Goal: Navigation & Orientation: Understand site structure

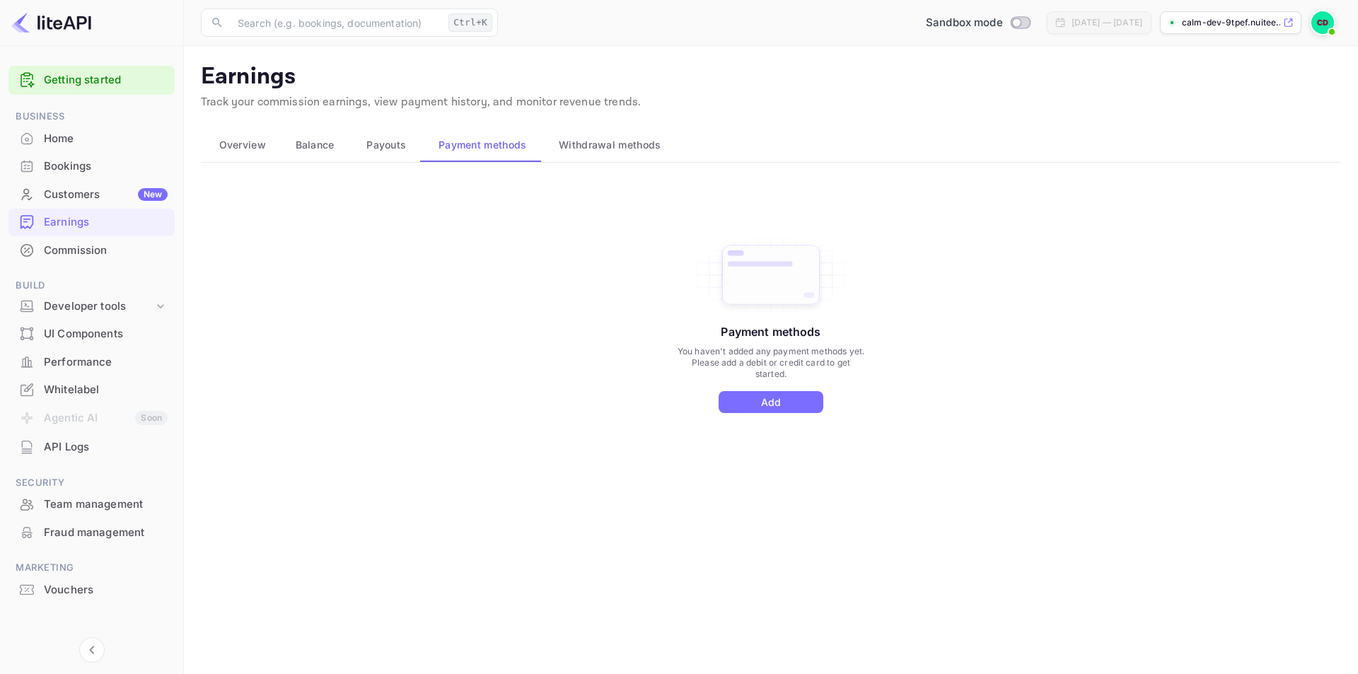
click at [245, 141] on span "Overview" at bounding box center [242, 144] width 47 height 17
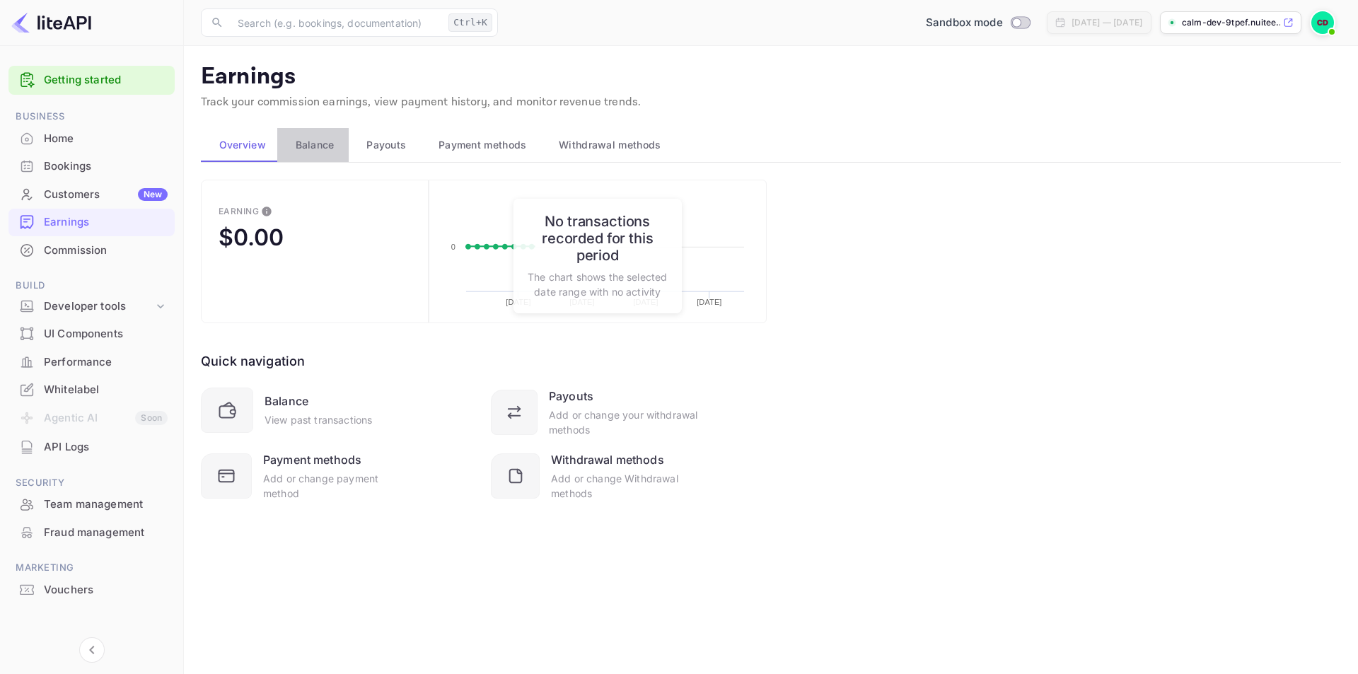
click at [311, 136] on span "Balance" at bounding box center [315, 144] width 39 height 17
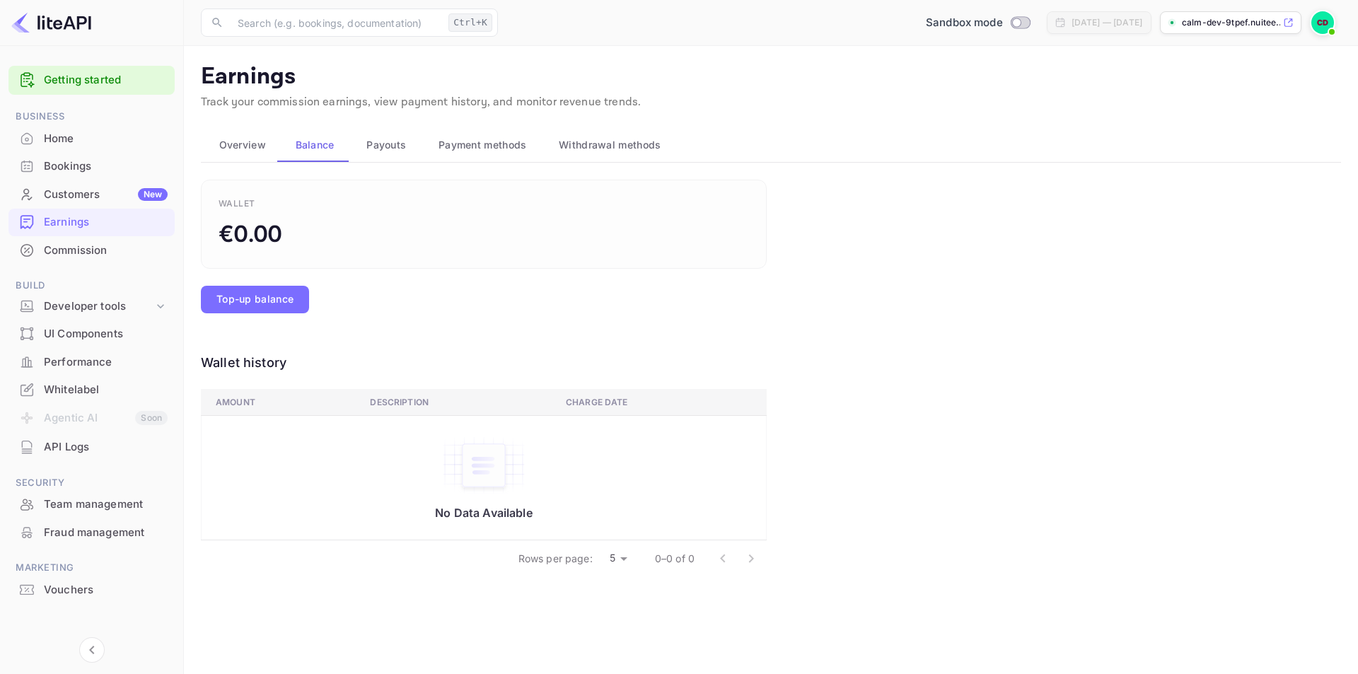
click at [393, 136] on span "Payouts" at bounding box center [386, 144] width 40 height 17
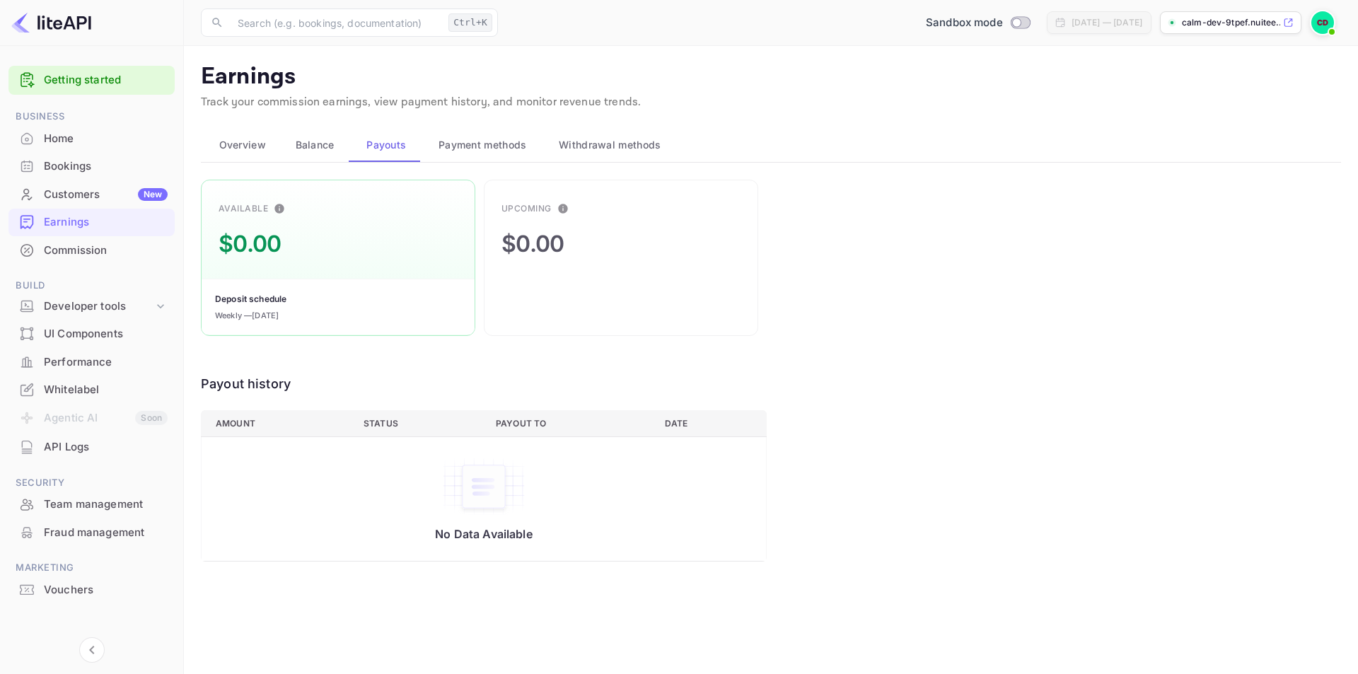
click at [474, 143] on span "Payment methods" at bounding box center [482, 144] width 88 height 17
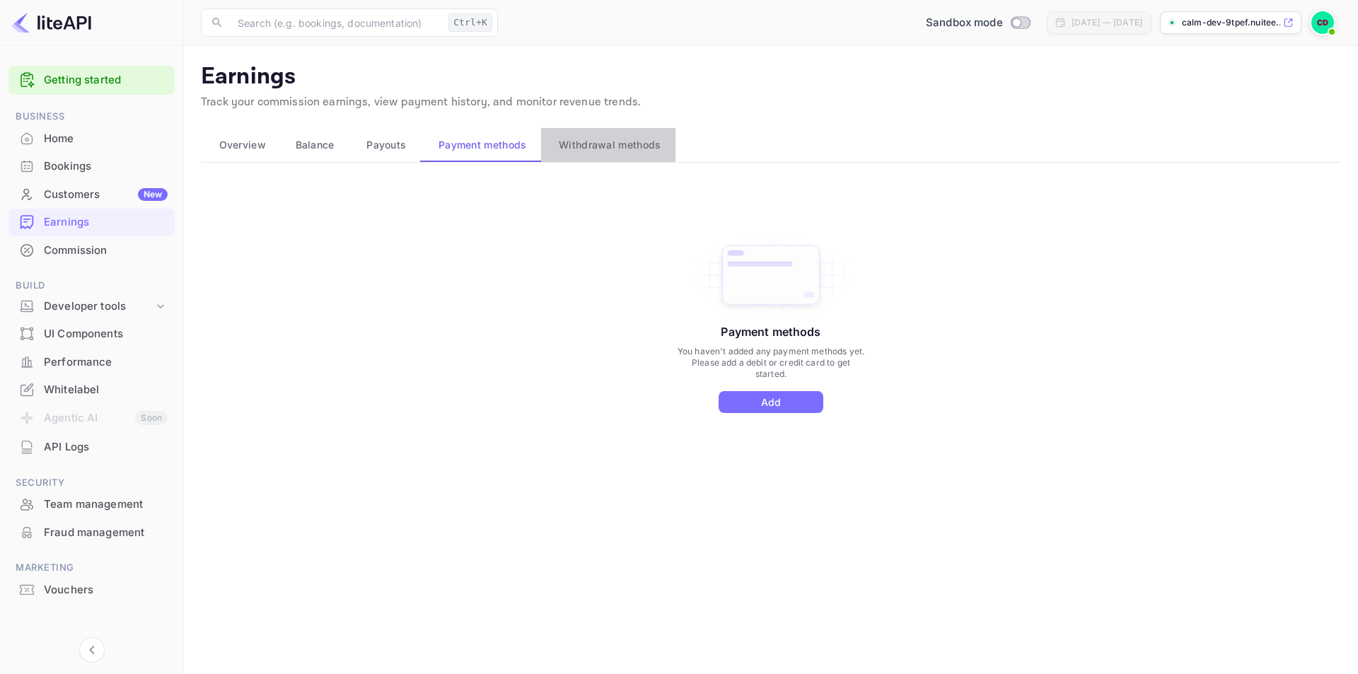
click at [593, 139] on span "Withdrawal methods" at bounding box center [610, 144] width 102 height 17
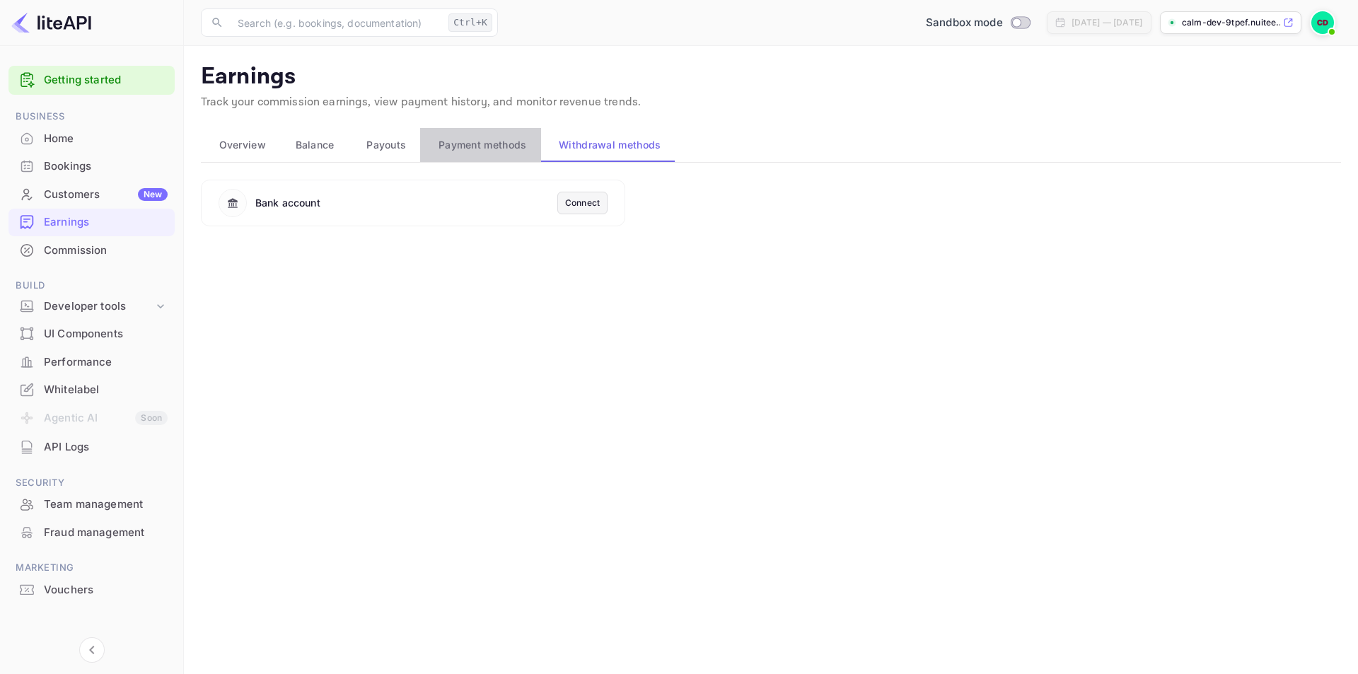
click at [436, 135] on button "Payment methods" at bounding box center [480, 145] width 120 height 34
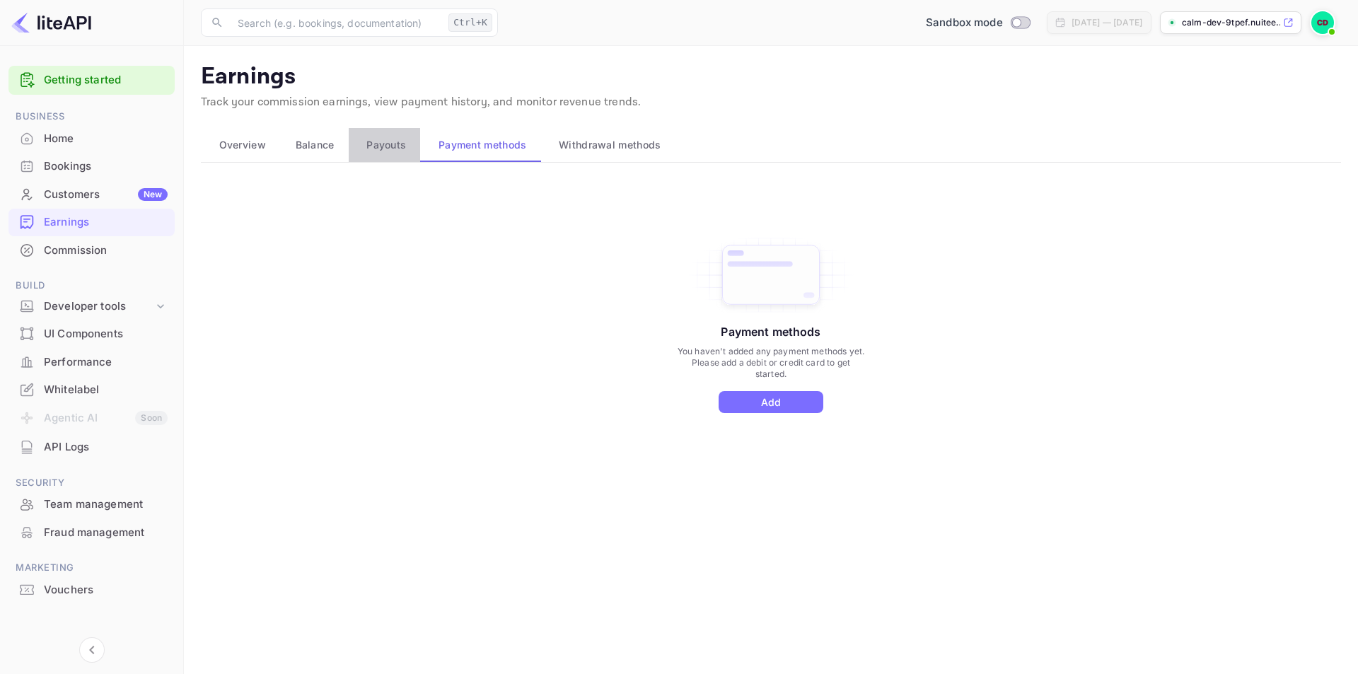
click at [366, 139] on span "Payouts" at bounding box center [386, 144] width 40 height 17
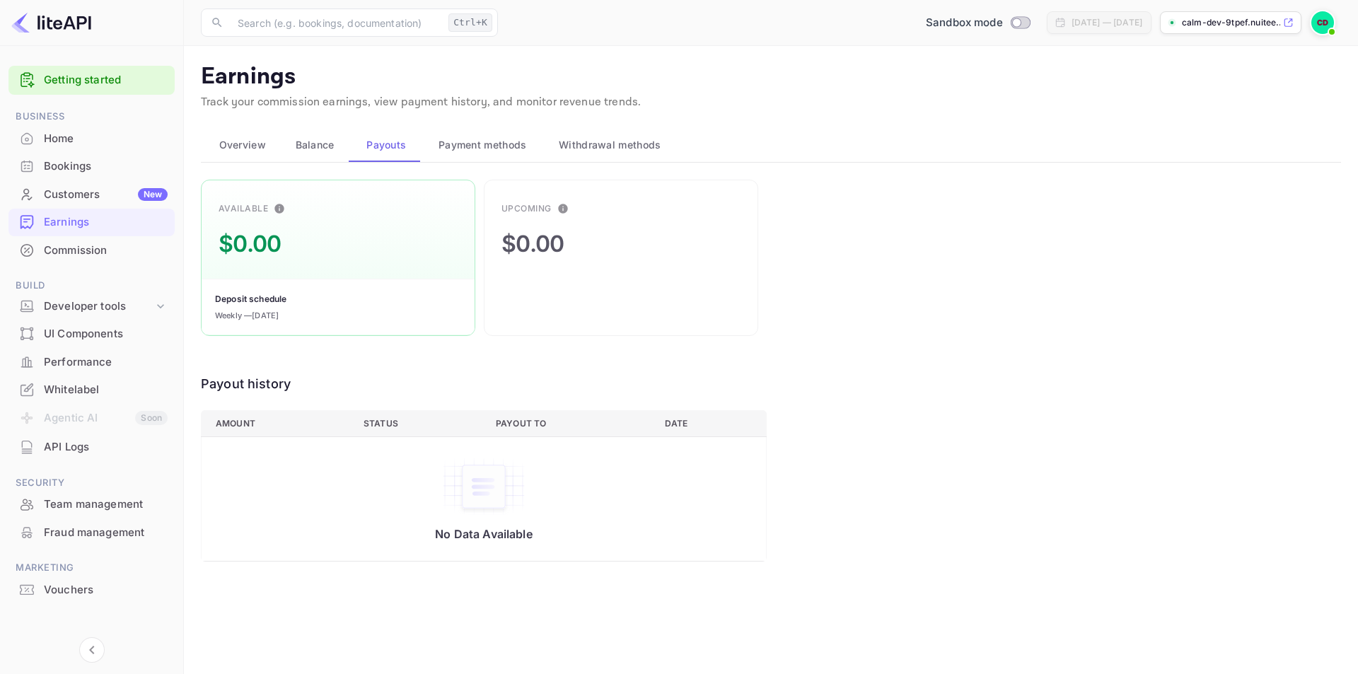
click at [341, 139] on button "Balance" at bounding box center [312, 145] width 71 height 34
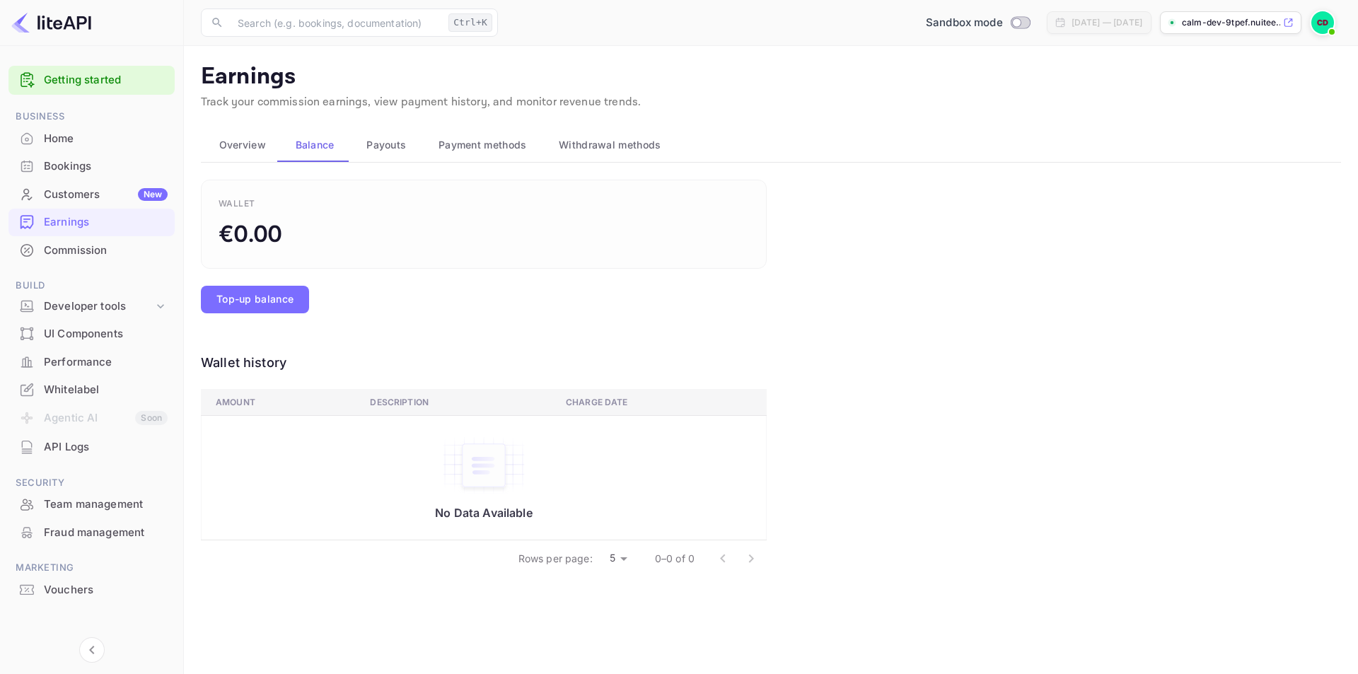
drag, startPoint x: 259, startPoint y: 141, endPoint x: 203, endPoint y: 146, distance: 56.0
click at [237, 145] on span "Overview" at bounding box center [242, 144] width 47 height 17
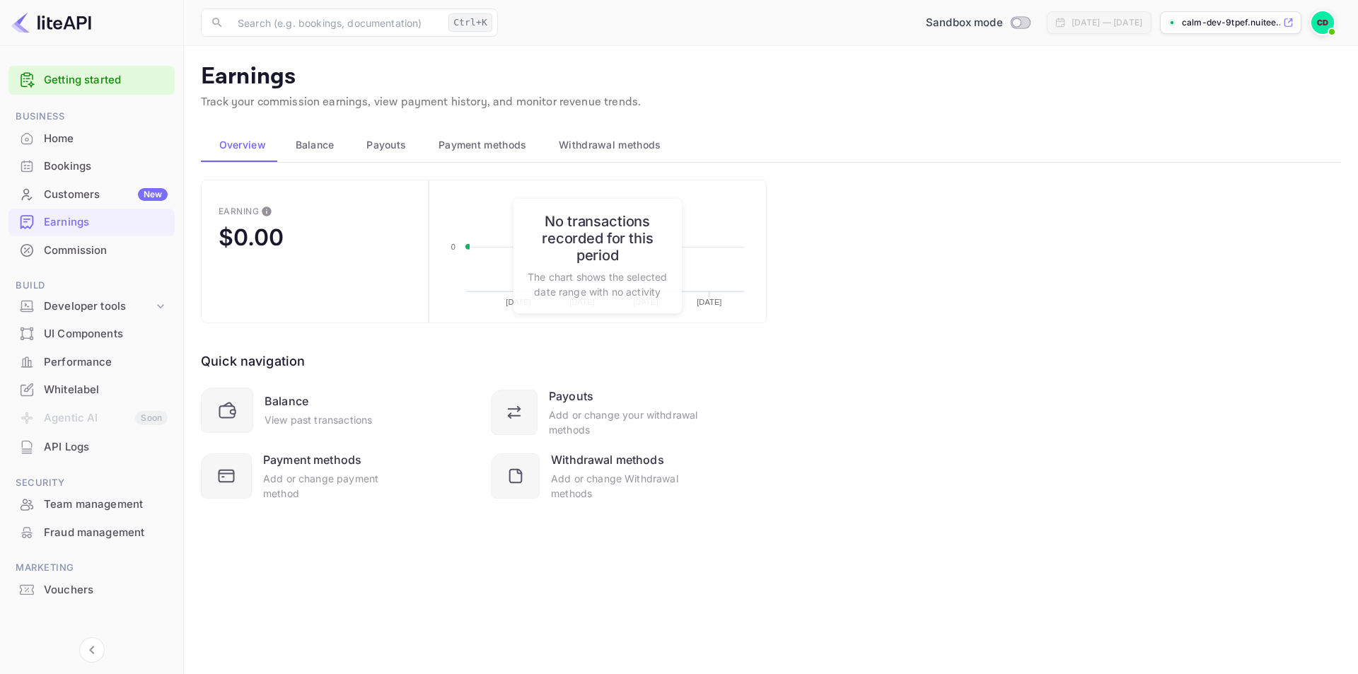
click at [202, 144] on button "Overview" at bounding box center [239, 145] width 76 height 34
click at [57, 267] on ul "Getting started Business Home Bookings Customers New Earnings Commission Build …" at bounding box center [91, 361] width 166 height 602
click at [79, 248] on div "Commission" at bounding box center [106, 251] width 124 height 16
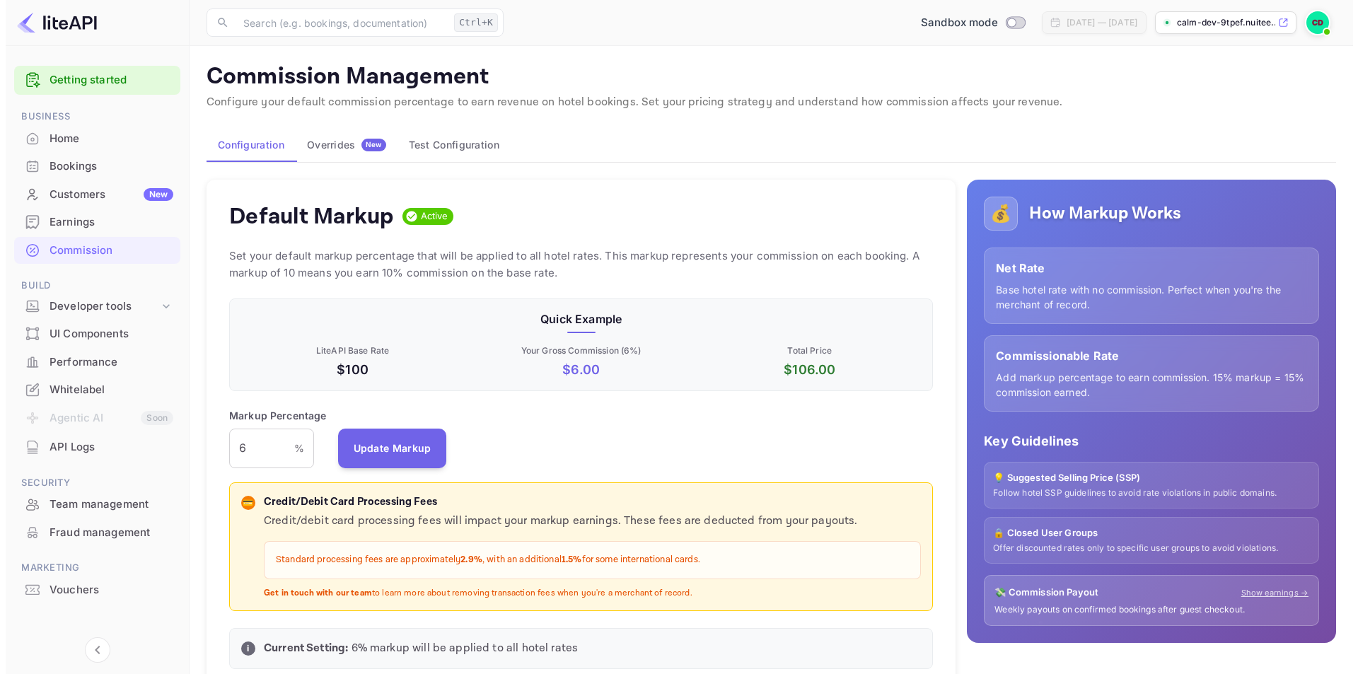
scroll to position [240, 694]
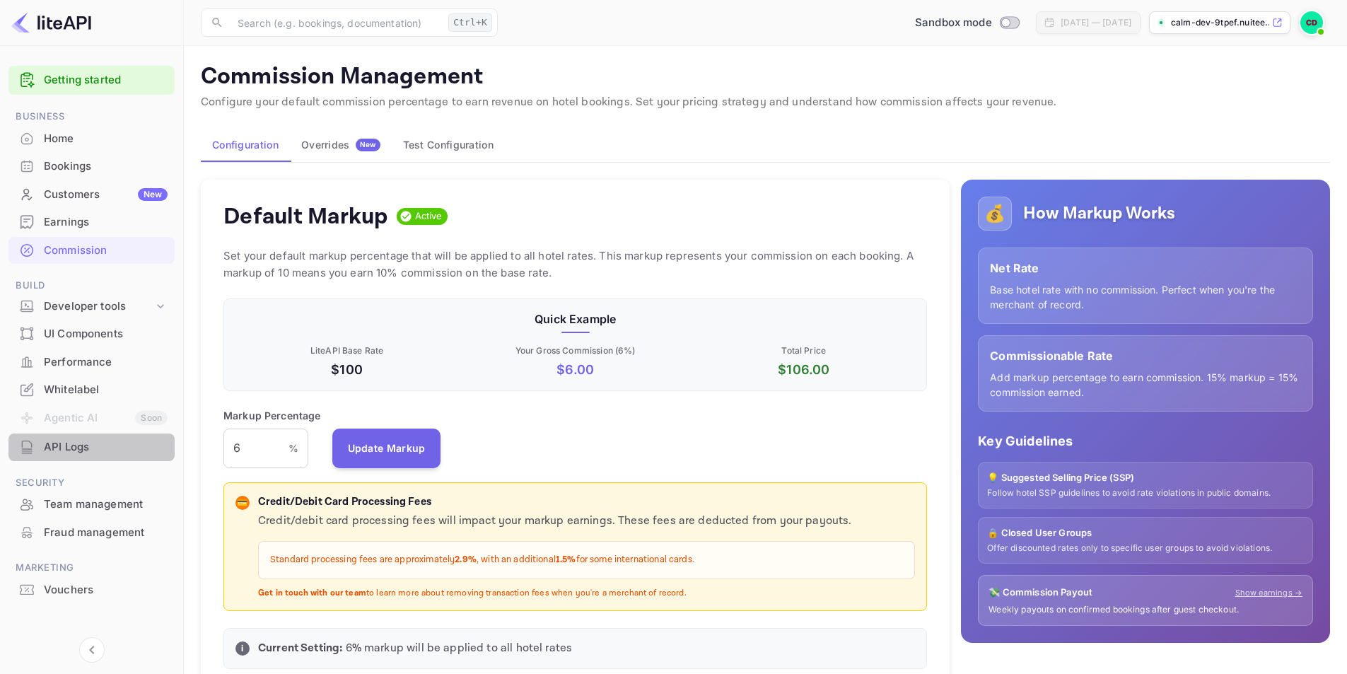
click at [88, 447] on div "API Logs" at bounding box center [106, 447] width 124 height 16
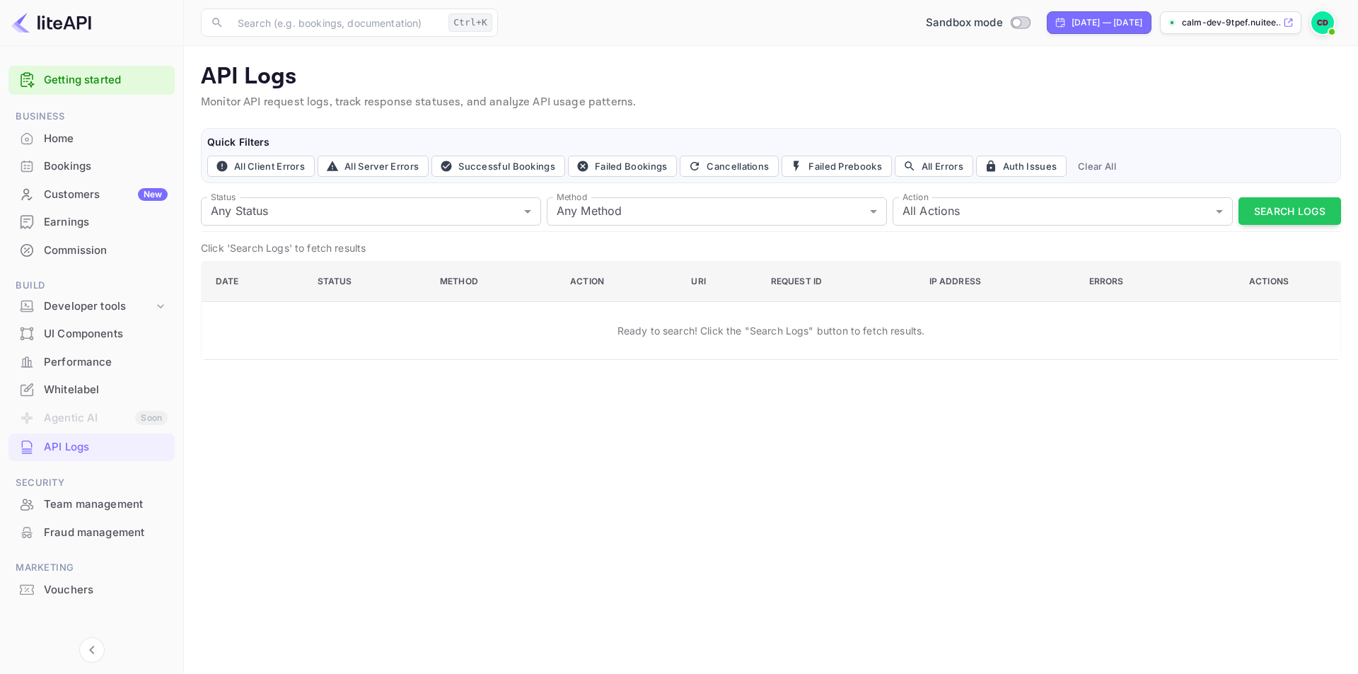
click at [610, 328] on div "Ready to search! Click the "Search Logs" button to fetch results." at bounding box center [771, 330] width 1110 height 37
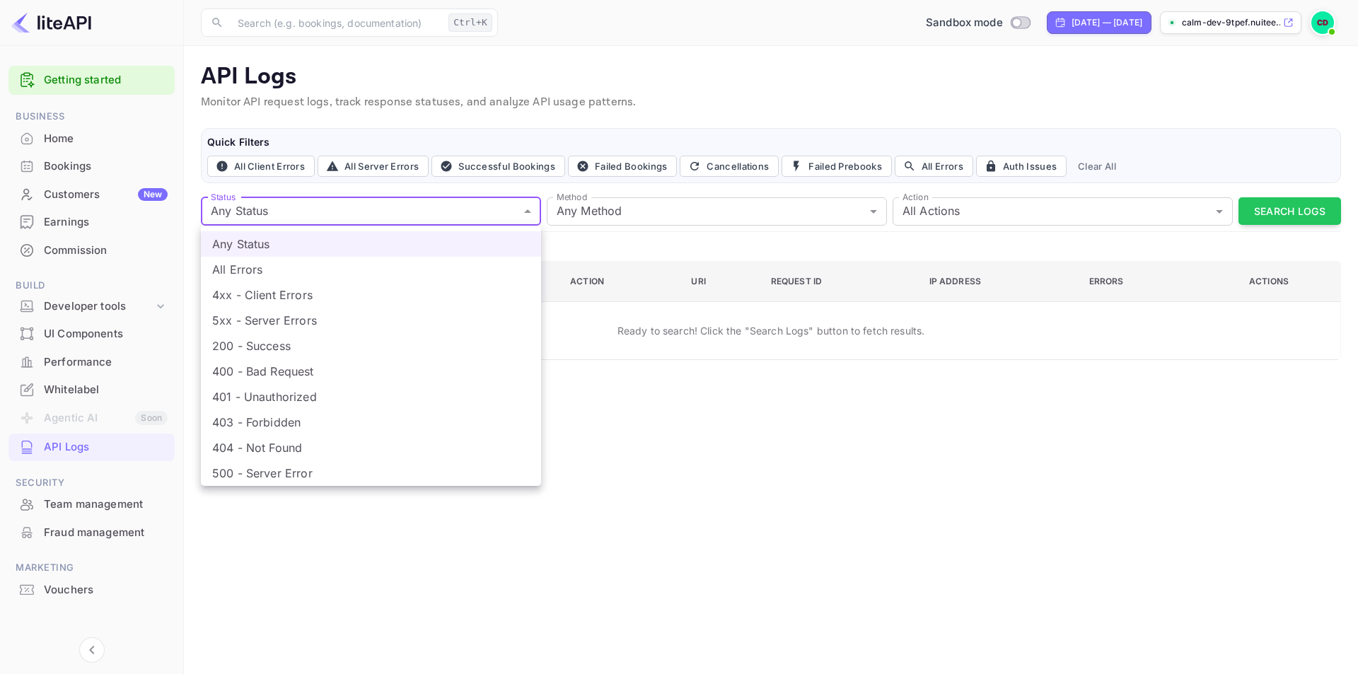
click at [523, 204] on body "Getting started Business Home Bookings Customers New Earnings Commission Build …" at bounding box center [679, 337] width 1358 height 674
click at [409, 209] on div at bounding box center [679, 337] width 1358 height 674
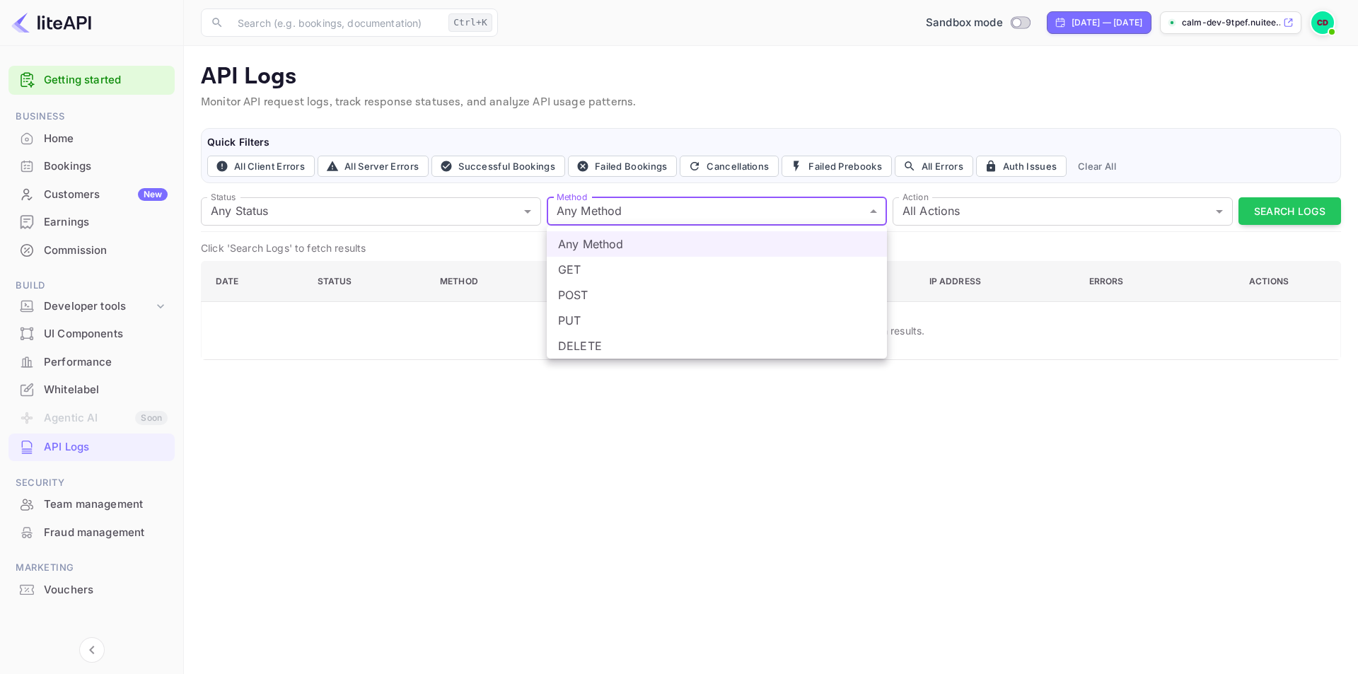
click at [780, 212] on body "Getting started Business Home Bookings Customers New Earnings Commission Build …" at bounding box center [679, 337] width 1358 height 674
click at [780, 212] on div at bounding box center [679, 337] width 1358 height 674
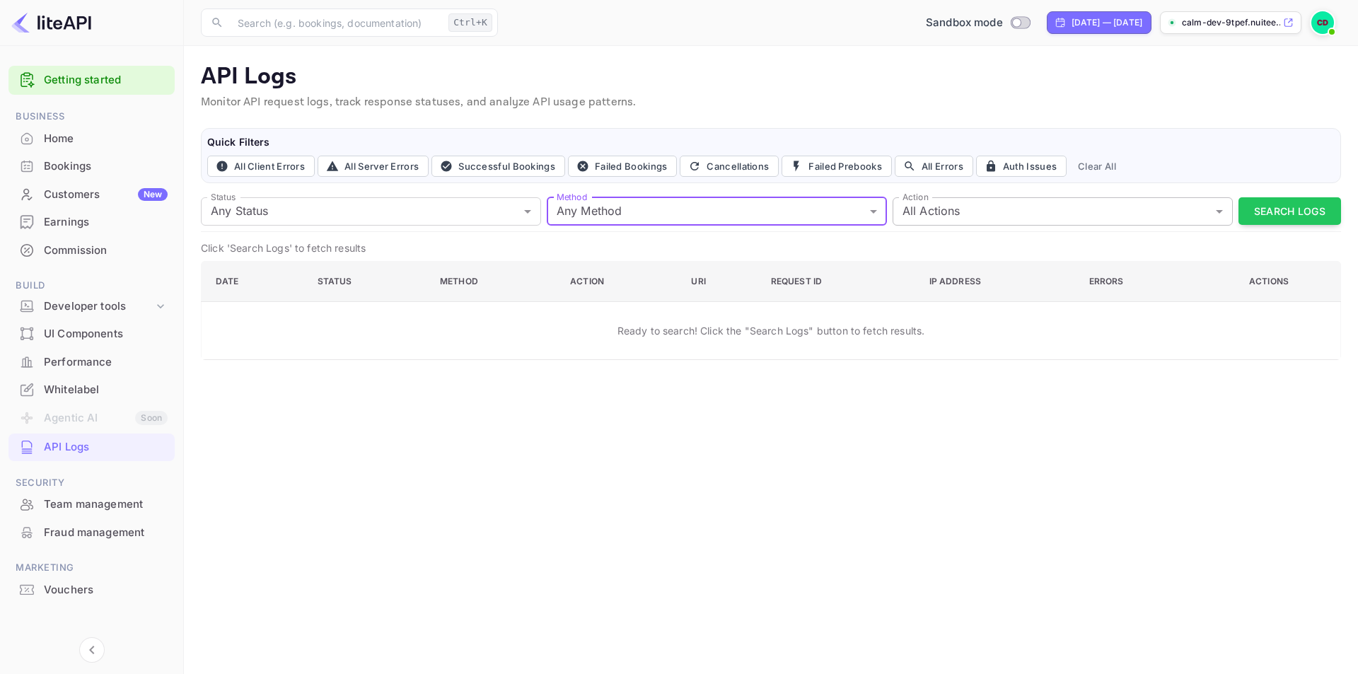
click at [986, 209] on body "Getting started Business Home Bookings Customers New Earnings Commission Build …" at bounding box center [679, 337] width 1358 height 674
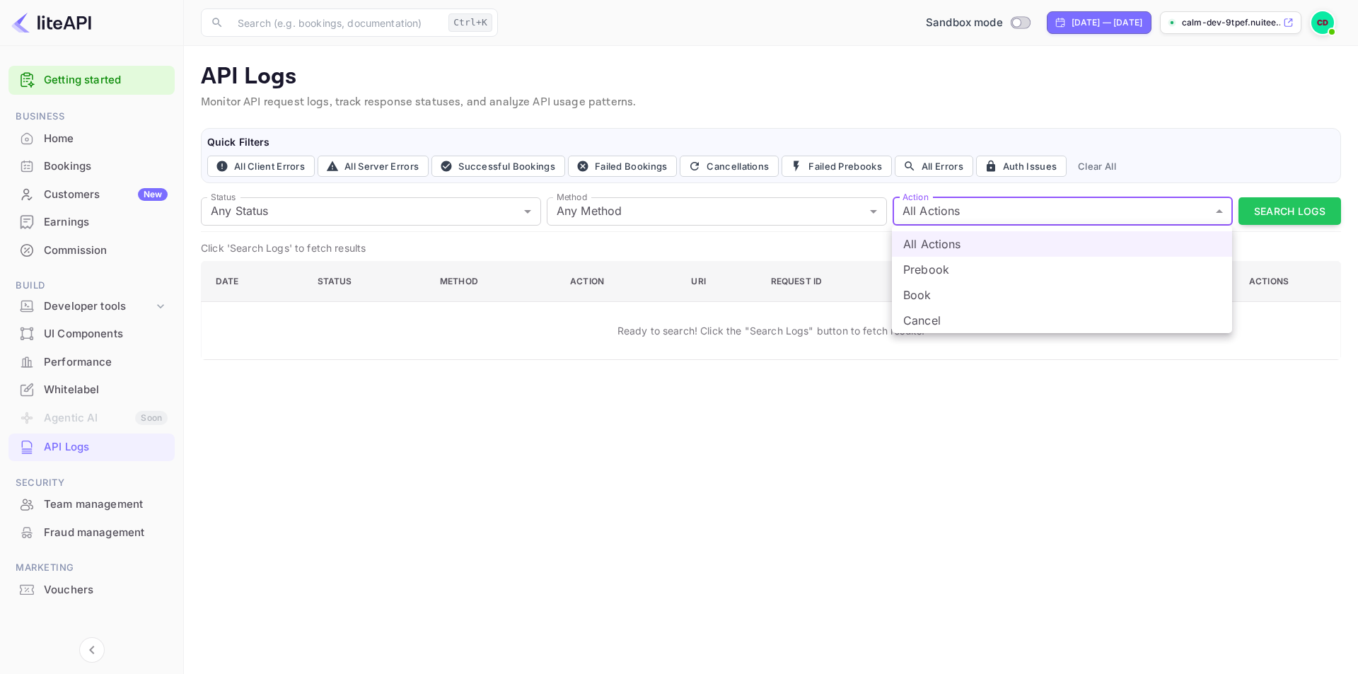
click at [986, 209] on div at bounding box center [679, 337] width 1358 height 674
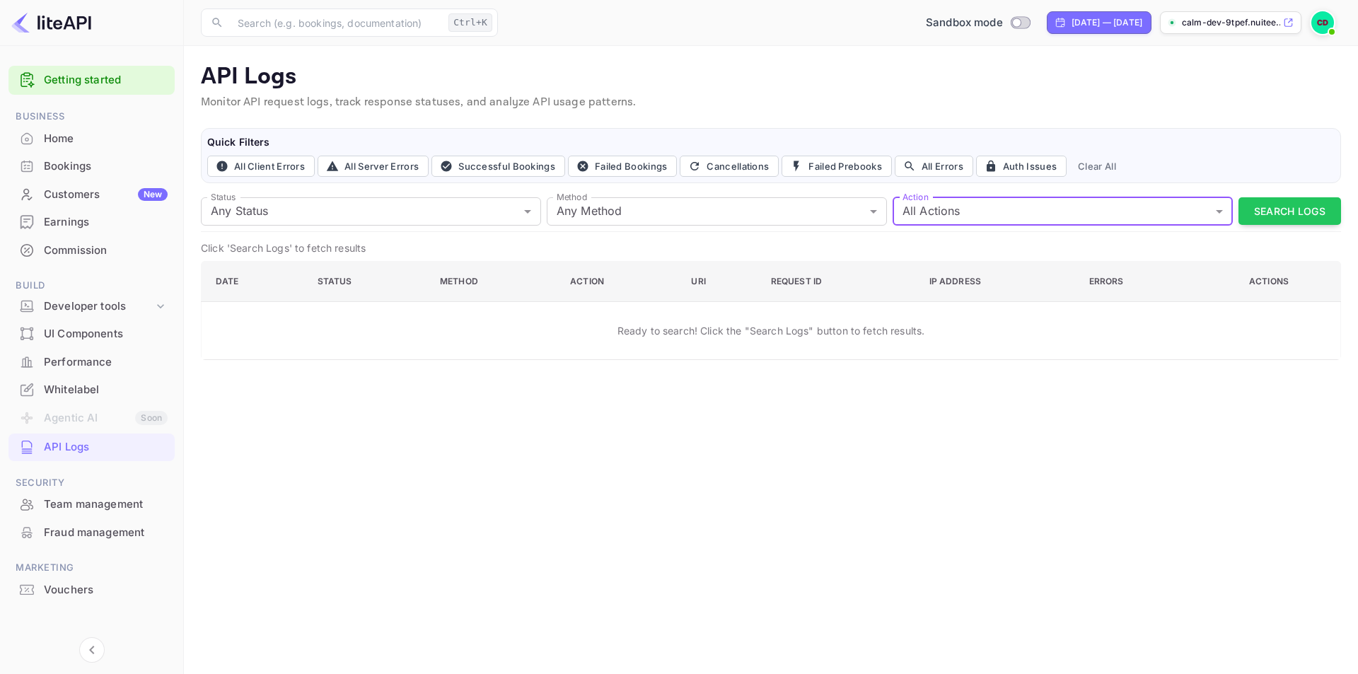
click at [84, 125] on div "Home" at bounding box center [91, 139] width 166 height 28
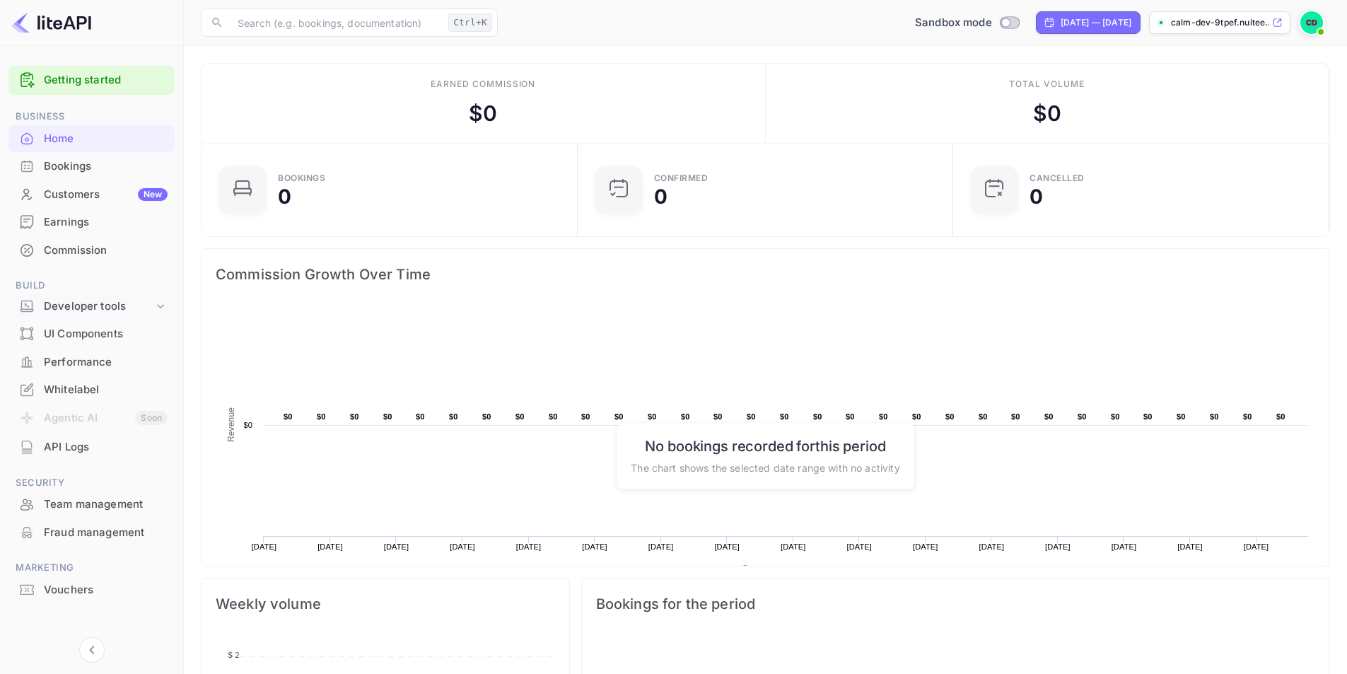
click at [83, 312] on div "Developer tools" at bounding box center [99, 306] width 110 height 16
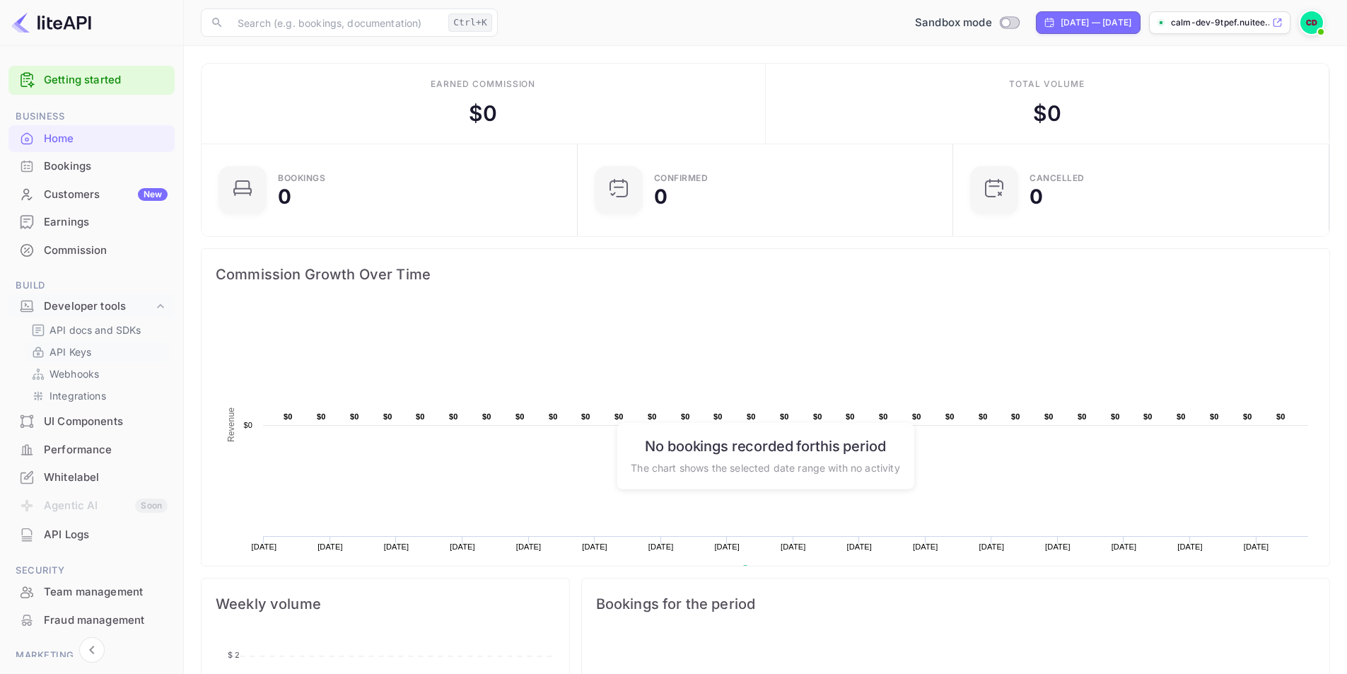
click at [93, 351] on link "API Keys" at bounding box center [97, 351] width 132 height 15
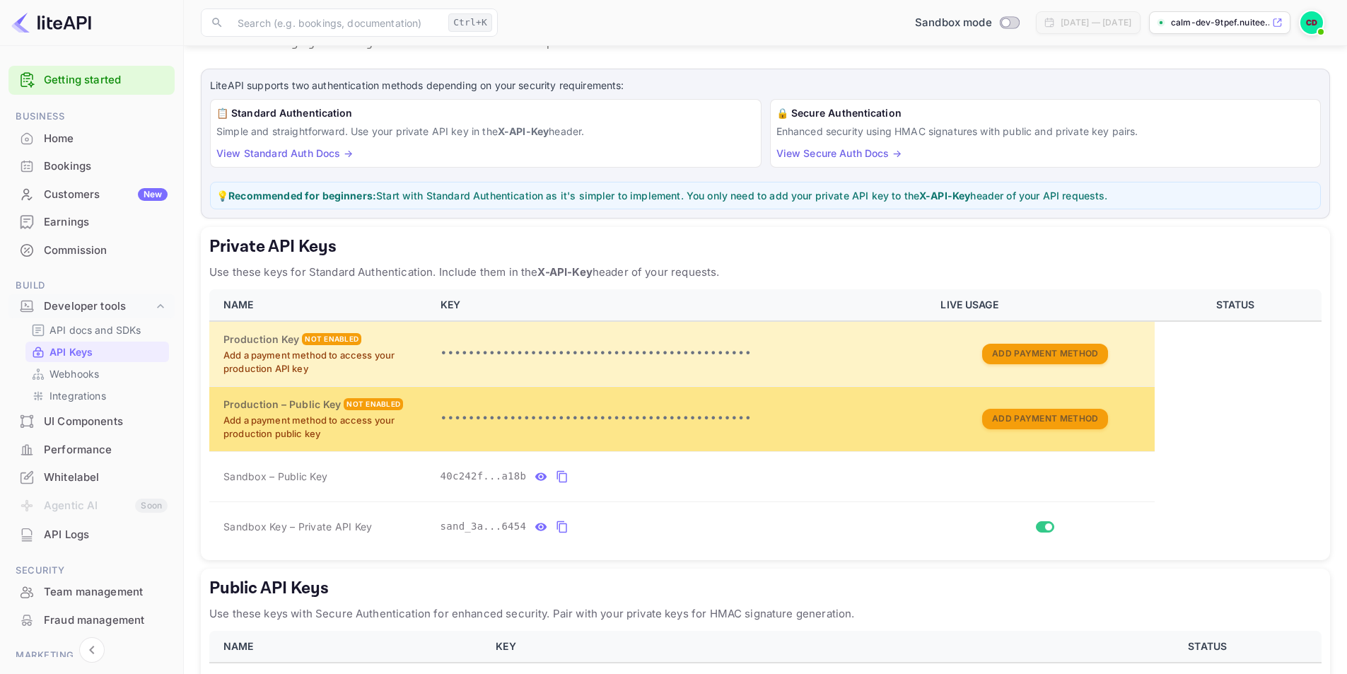
scroll to position [175, 0]
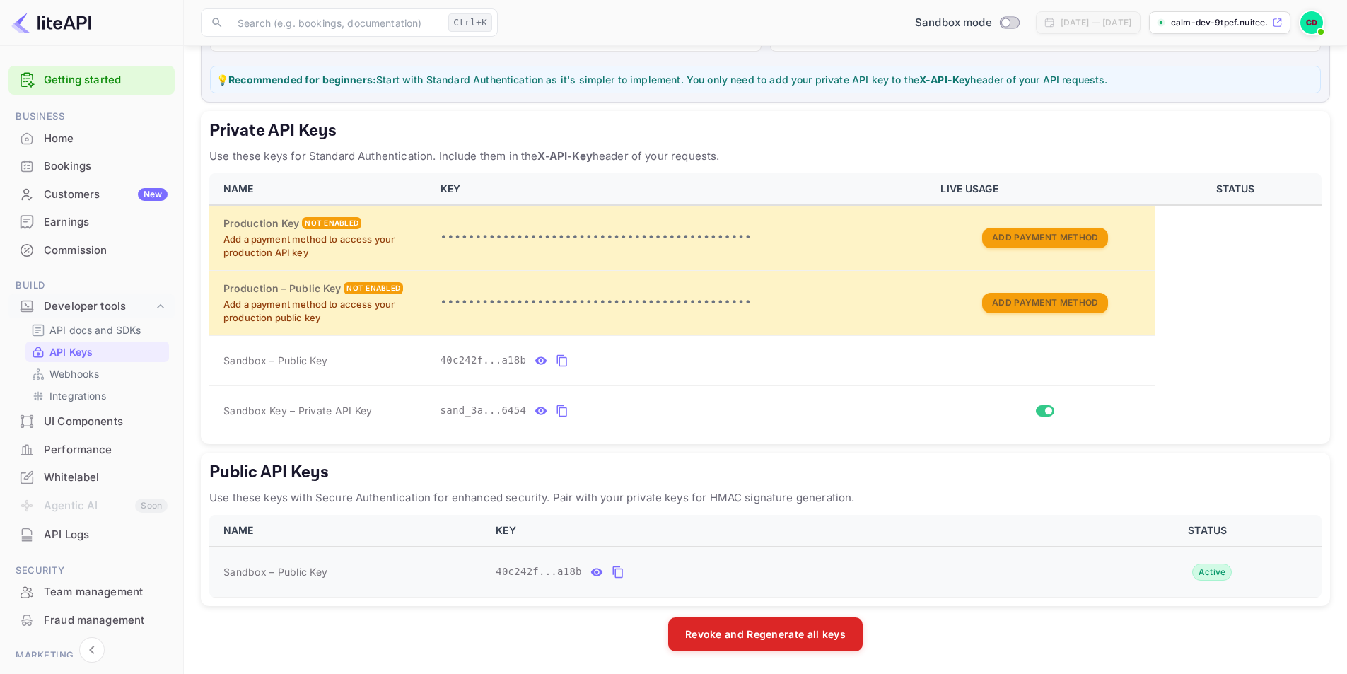
click at [612, 573] on icon "public api keys table" at bounding box center [618, 572] width 13 height 17
click at [92, 137] on div "Home" at bounding box center [106, 139] width 124 height 16
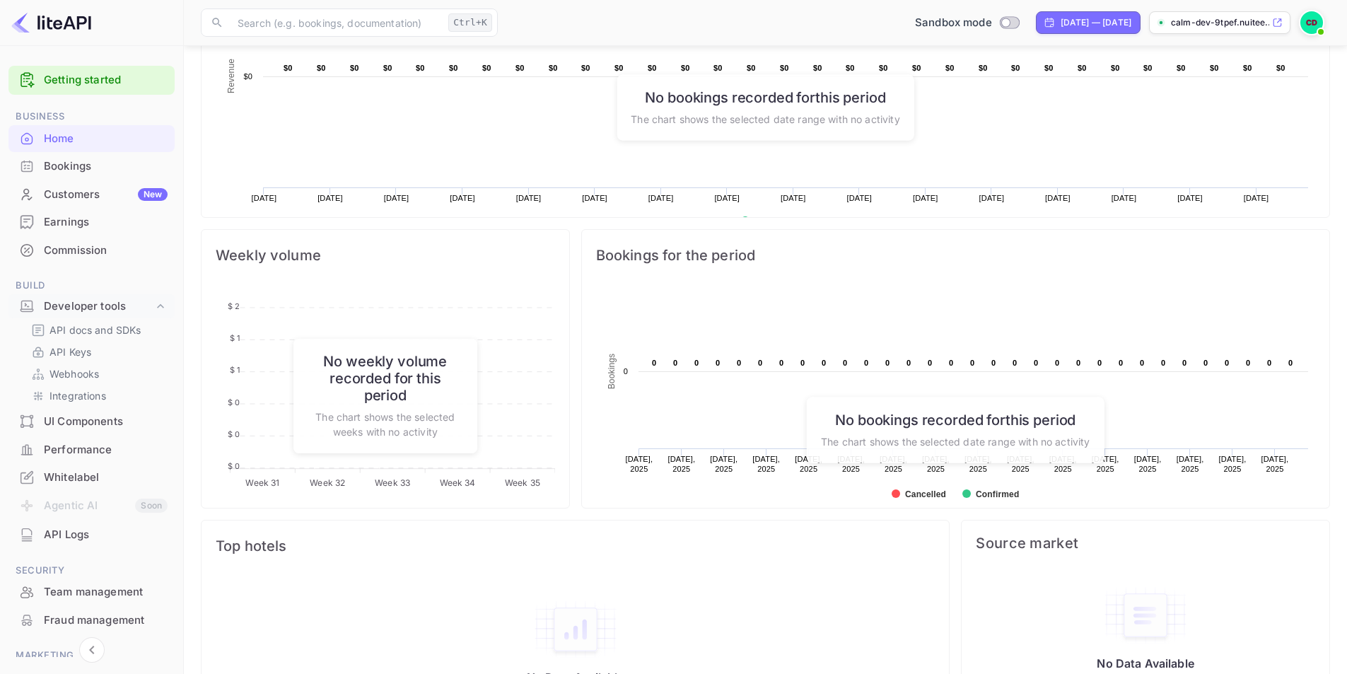
scroll to position [354, 0]
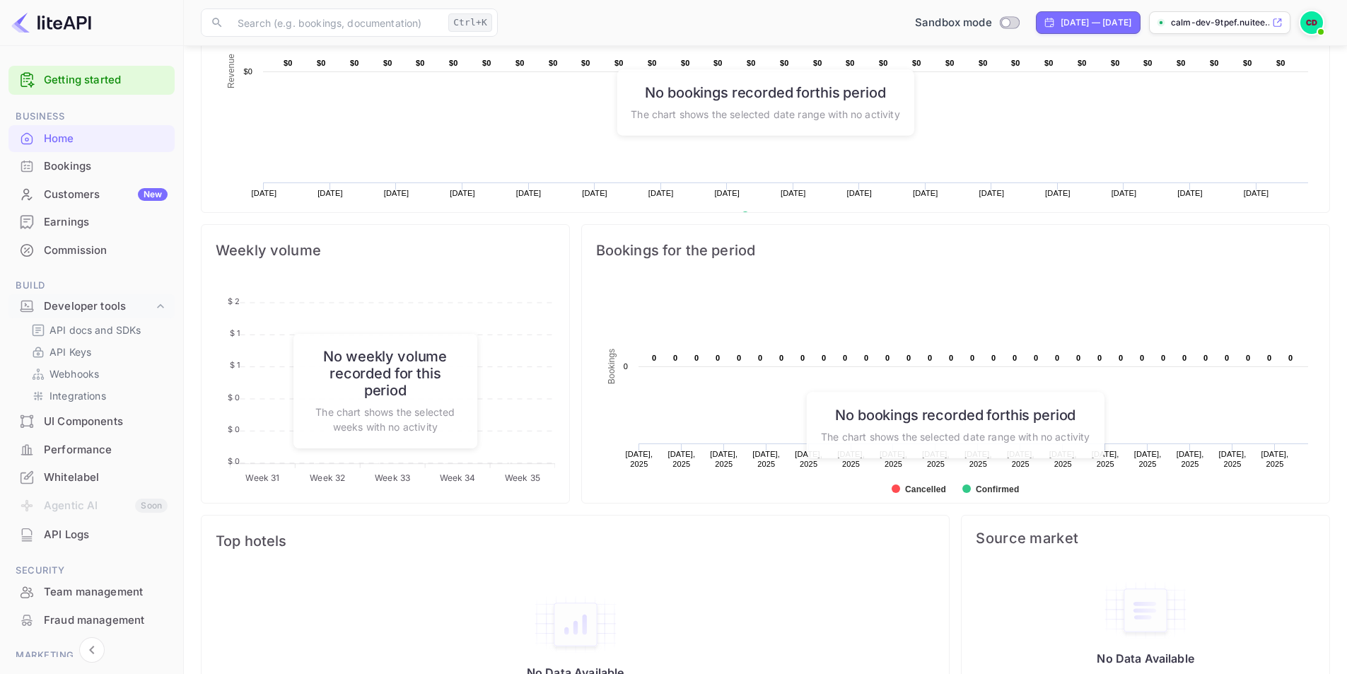
click at [691, 95] on h6 "No bookings recorded for this period" at bounding box center [765, 91] width 269 height 17
click at [142, 167] on div "Bookings" at bounding box center [106, 166] width 124 height 16
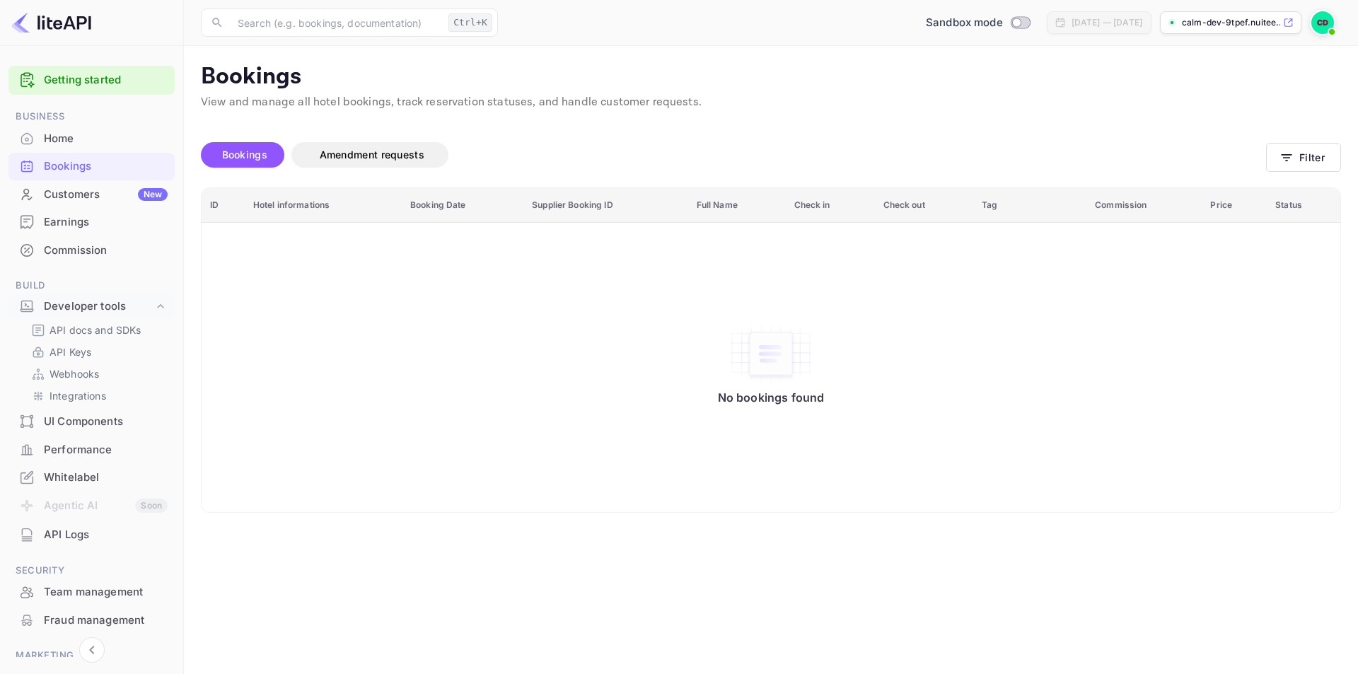
click at [140, 195] on div "New" at bounding box center [153, 194] width 30 height 13
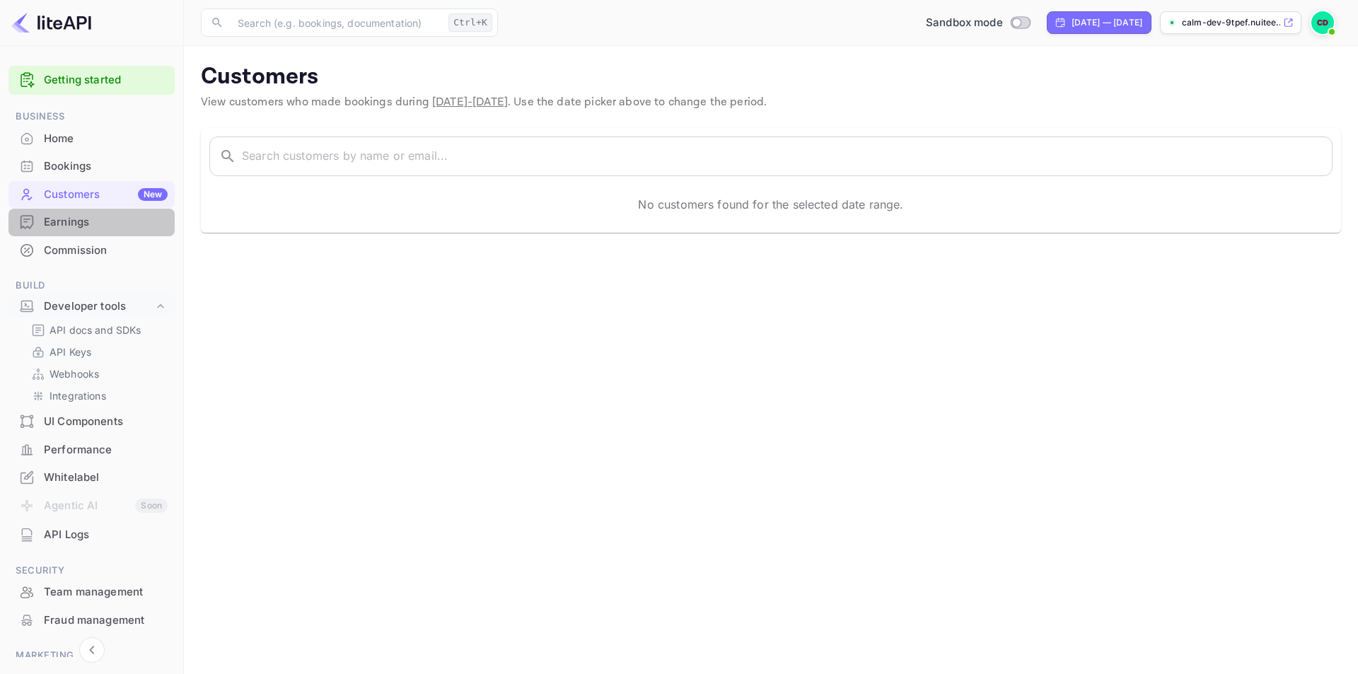
click at [95, 227] on div "Earnings" at bounding box center [106, 222] width 124 height 16
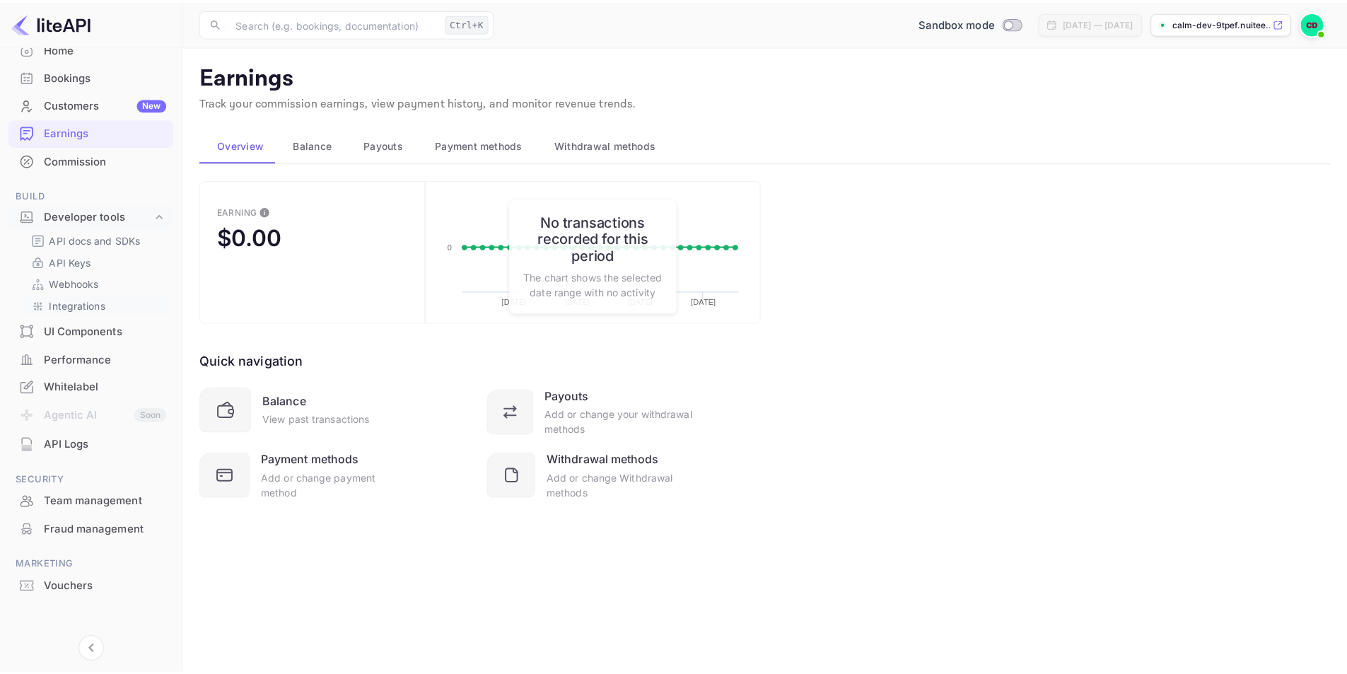
scroll to position [95, 0]
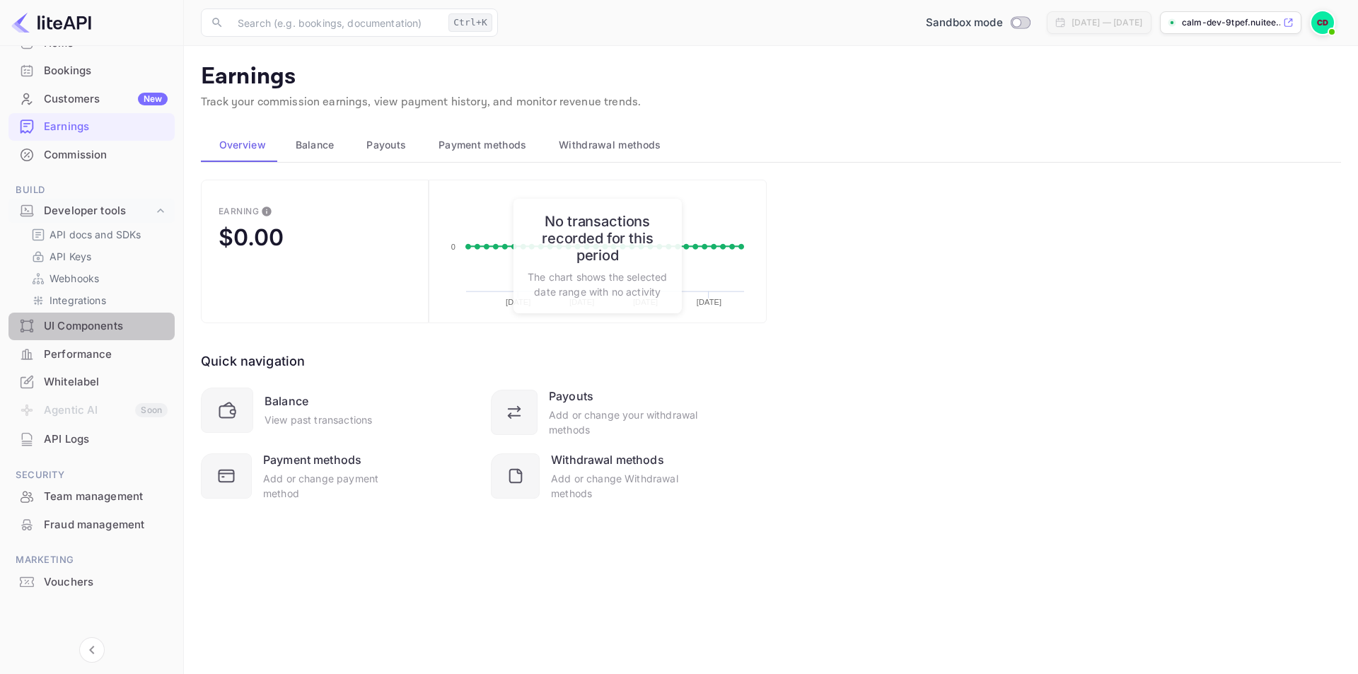
click at [105, 332] on div "UI Components" at bounding box center [106, 326] width 124 height 16
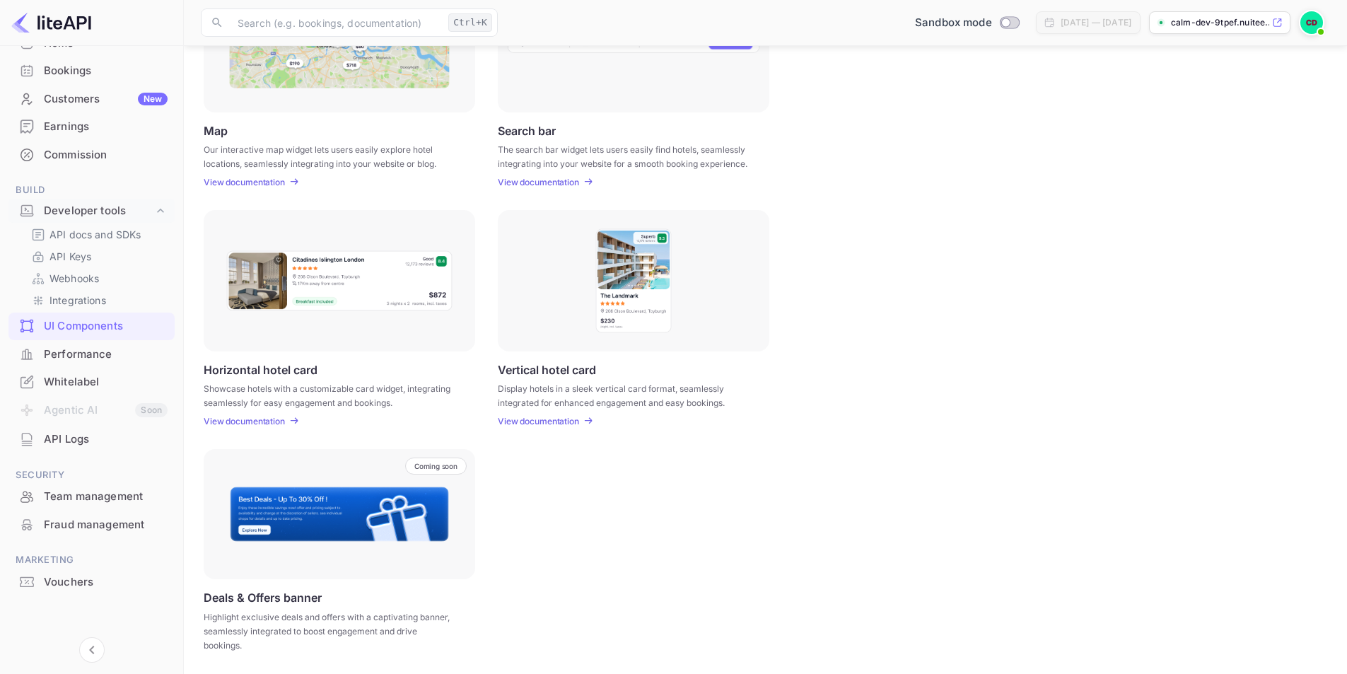
scroll to position [279, 0]
click at [237, 421] on p "View documentation" at bounding box center [244, 420] width 81 height 11
